Goal: Information Seeking & Learning: Learn about a topic

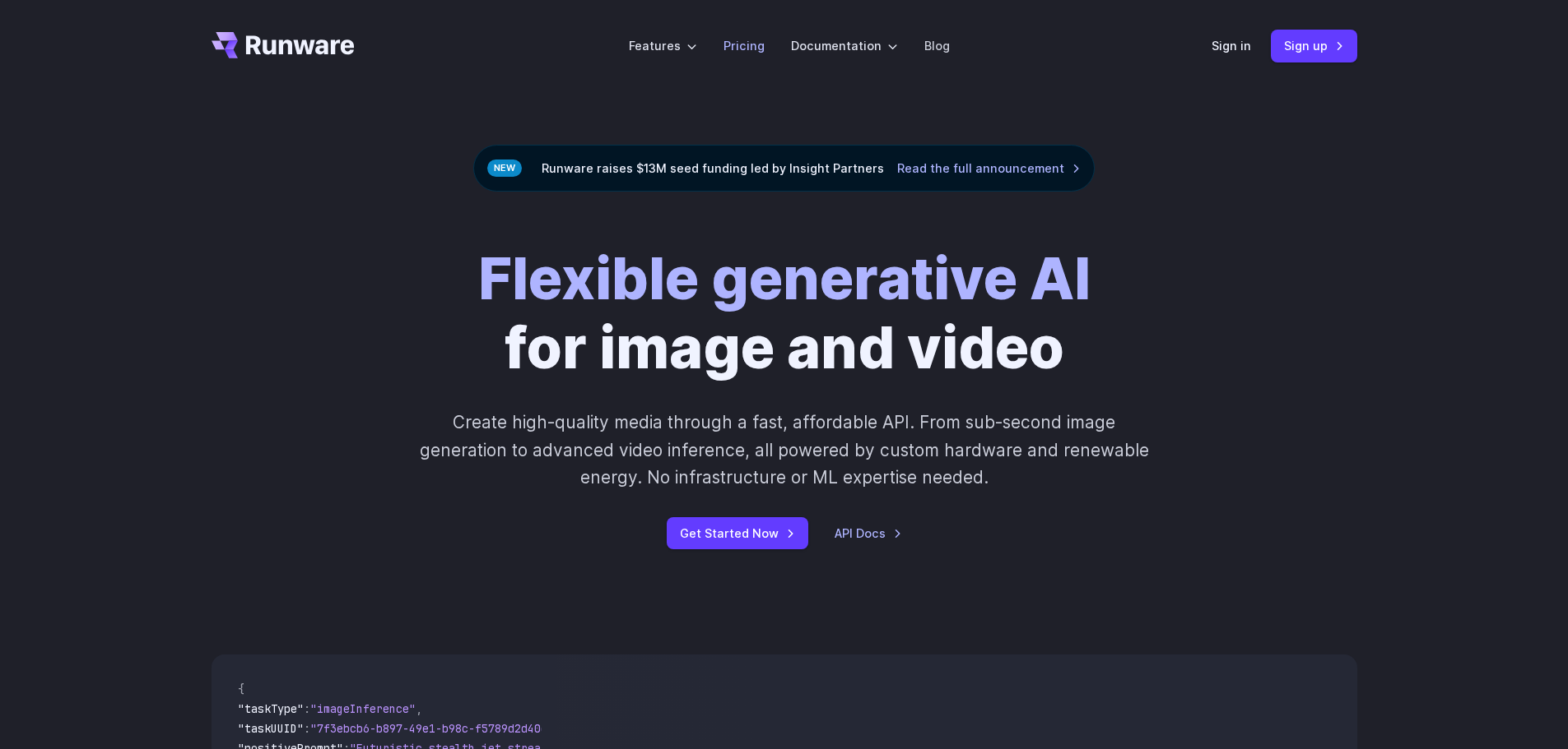
click at [735, 50] on link "Pricing" at bounding box center [743, 45] width 41 height 19
click at [752, 49] on link "Pricing" at bounding box center [743, 45] width 41 height 19
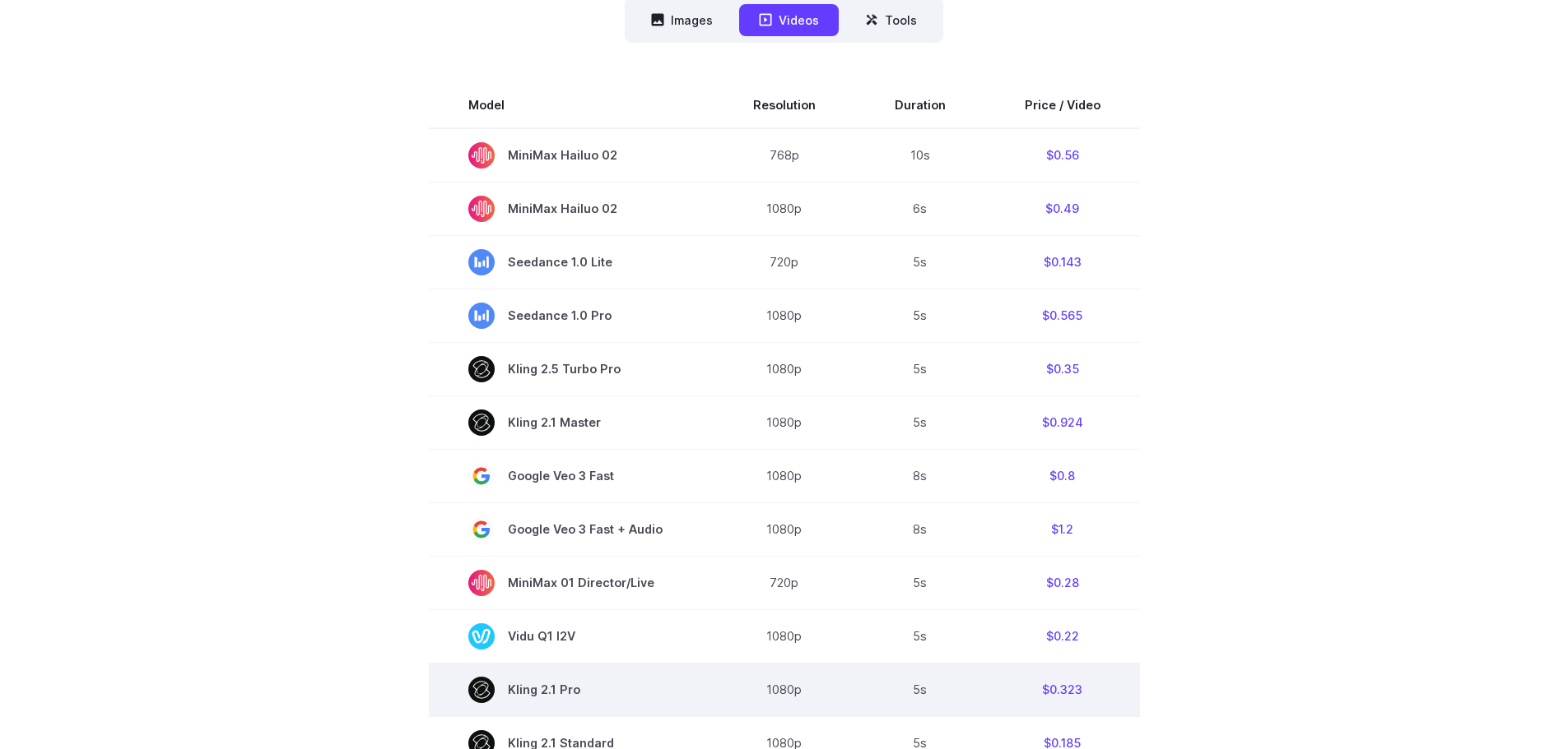
scroll to position [329, 0]
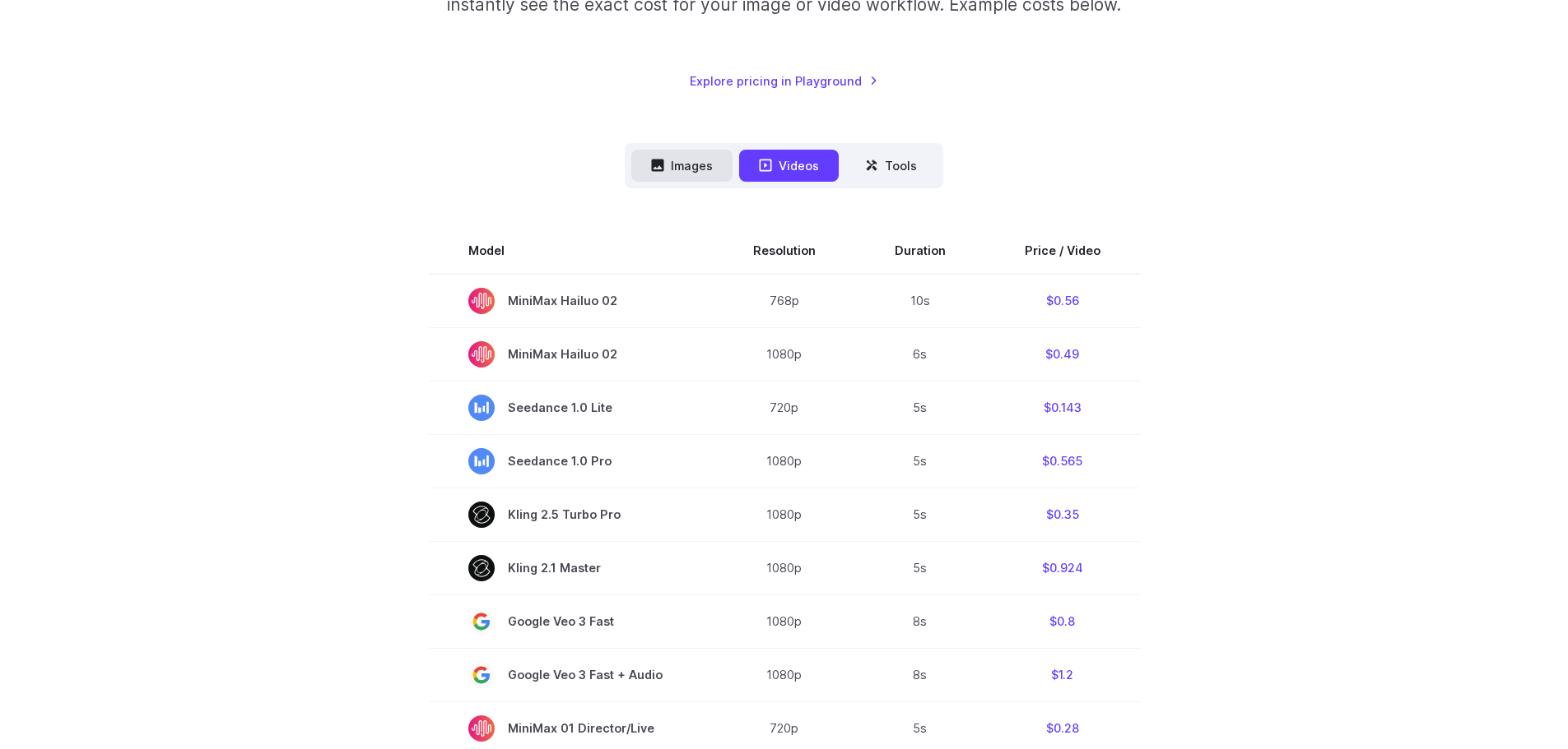
click at [662, 166] on icon at bounding box center [658, 166] width 12 height 12
click at [789, 159] on button "Videos" at bounding box center [789, 166] width 100 height 32
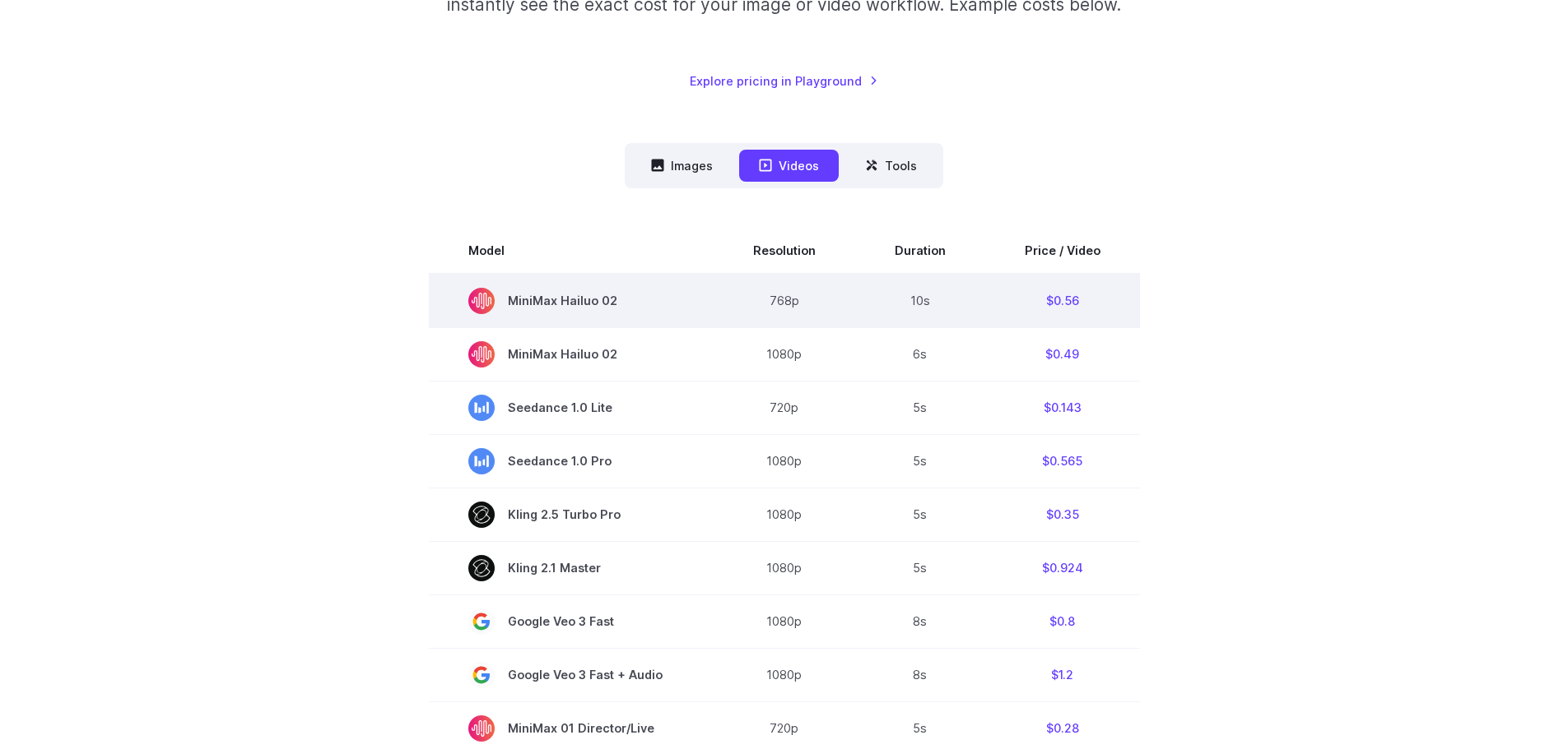
scroll to position [0, 0]
